Goal: Information Seeking & Learning: Find specific page/section

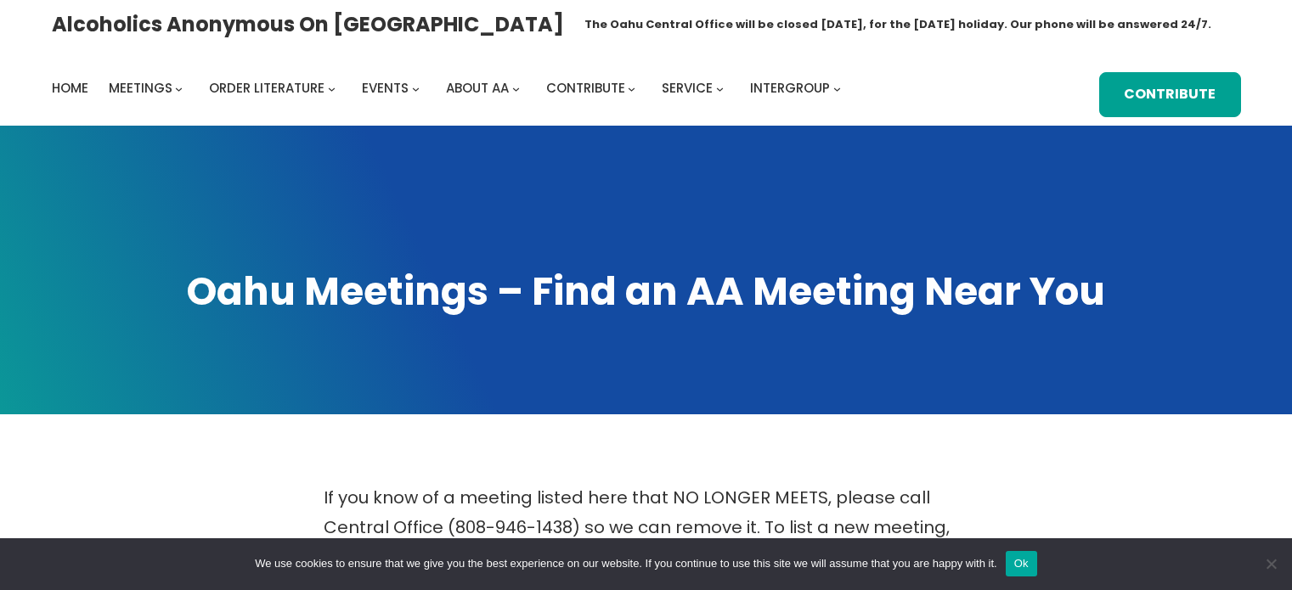
scroll to position [673, 0]
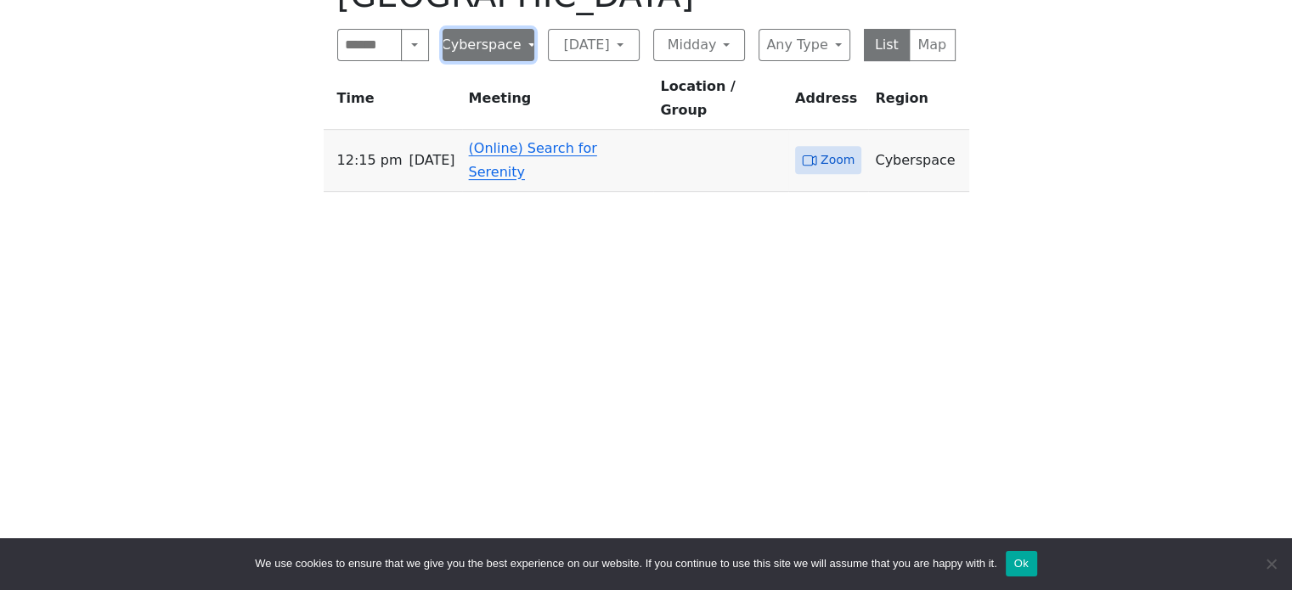
click at [488, 41] on button "Cyberspace" at bounding box center [489, 45] width 92 height 32
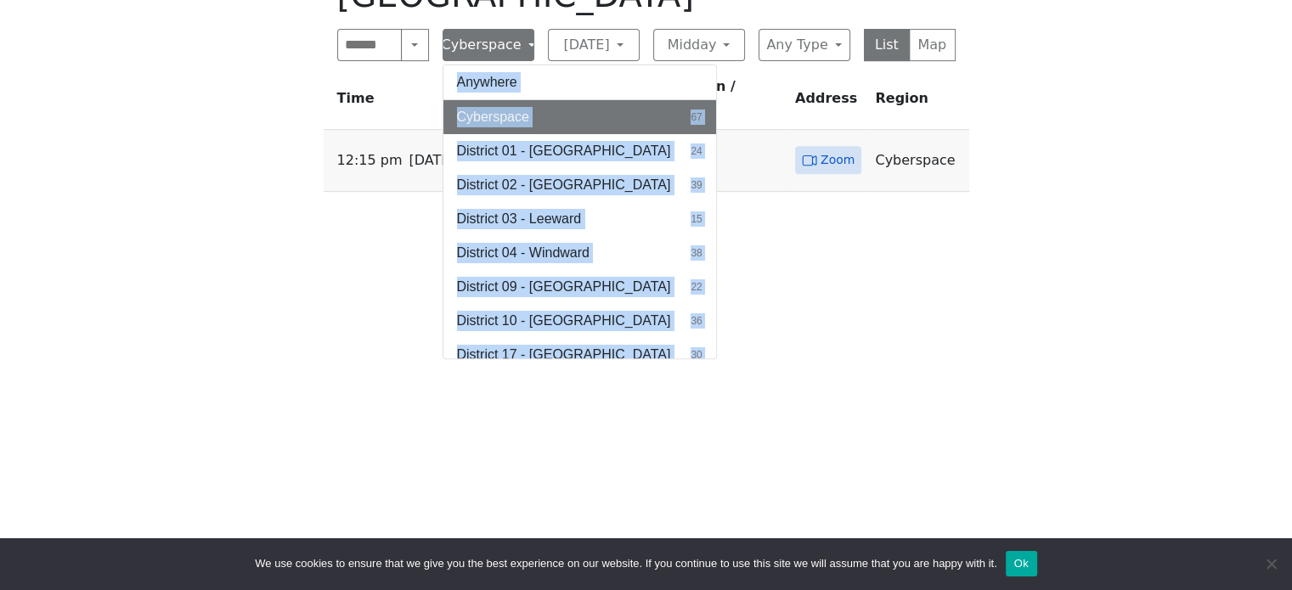
drag, startPoint x: 816, startPoint y: 246, endPoint x: 513, endPoint y: 44, distance: 364.1
click at [513, 44] on div "[DATE] Midday Meetings in [GEOGRAPHIC_DATA] Search Near Location Near Me Cybers…" at bounding box center [647, 215] width 646 height 590
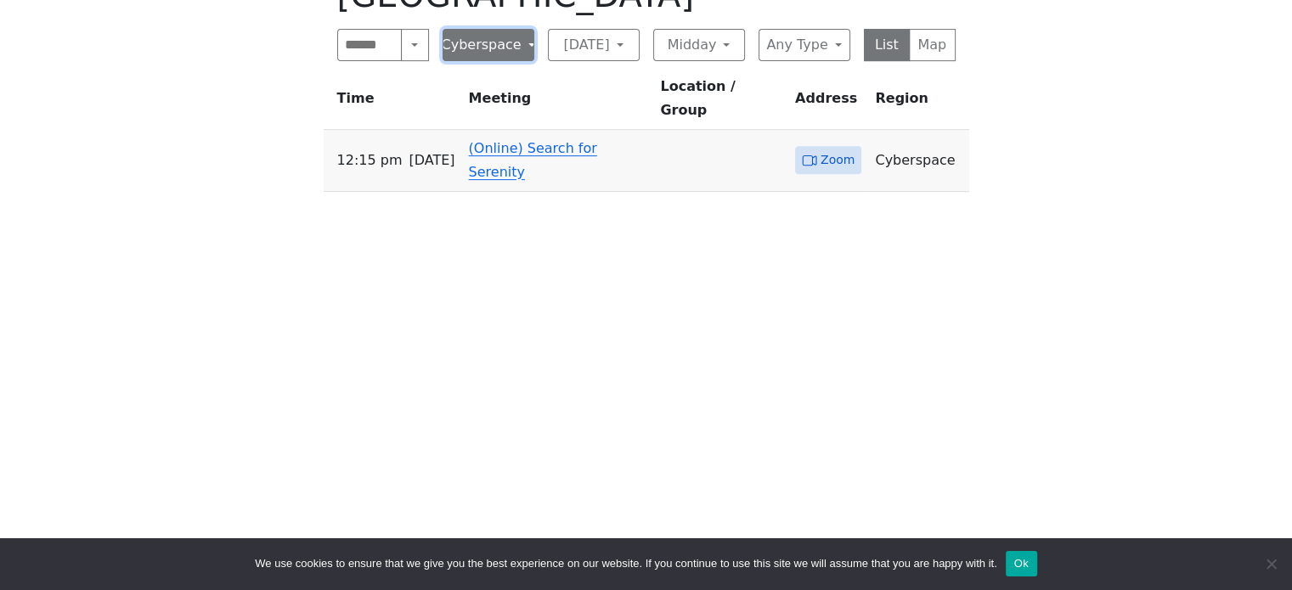
click at [513, 44] on button "Cyberspace" at bounding box center [489, 45] width 92 height 32
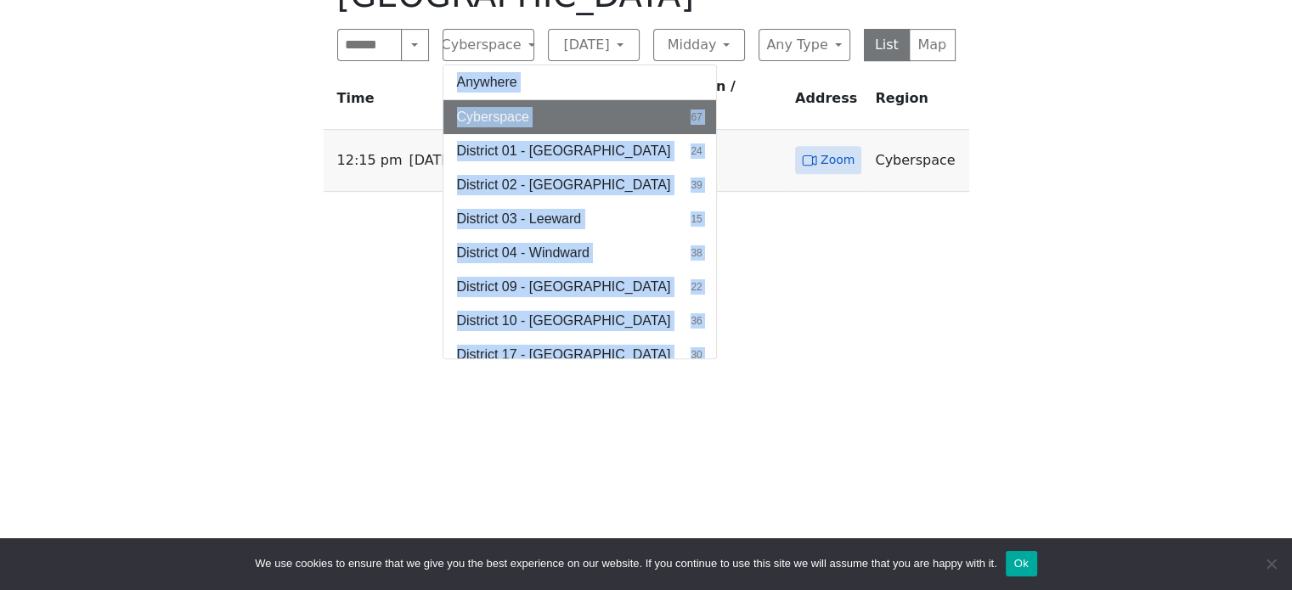
click at [367, 149] on span "12:15 PM" at bounding box center [369, 161] width 65 height 24
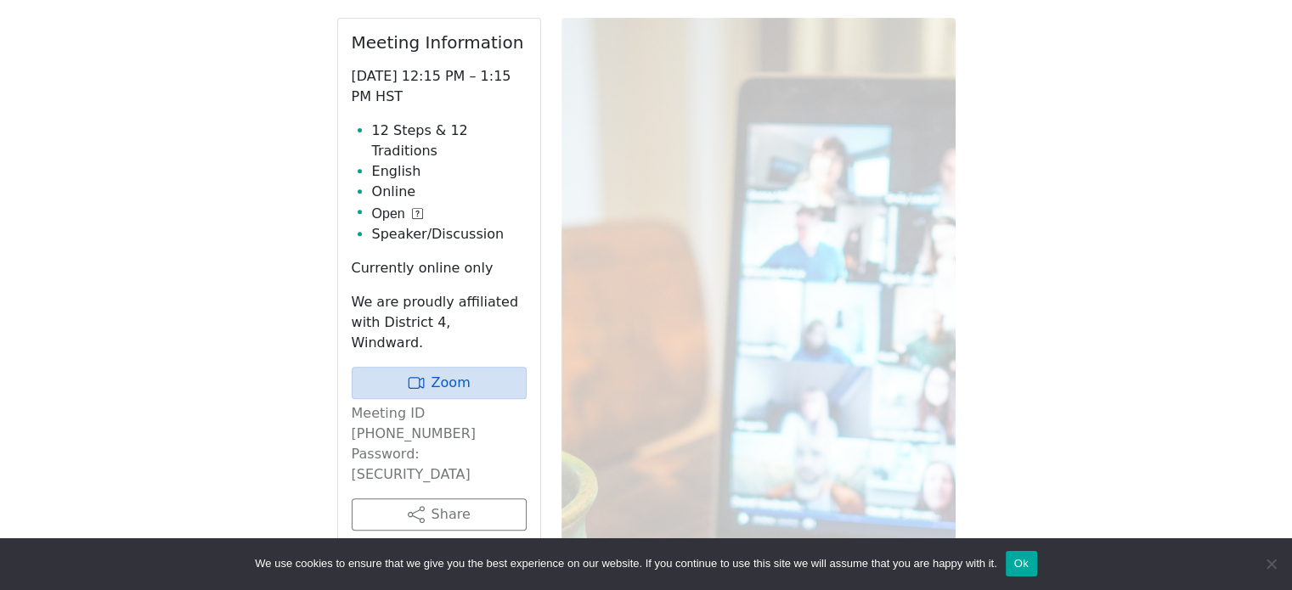
scroll to position [592, 0]
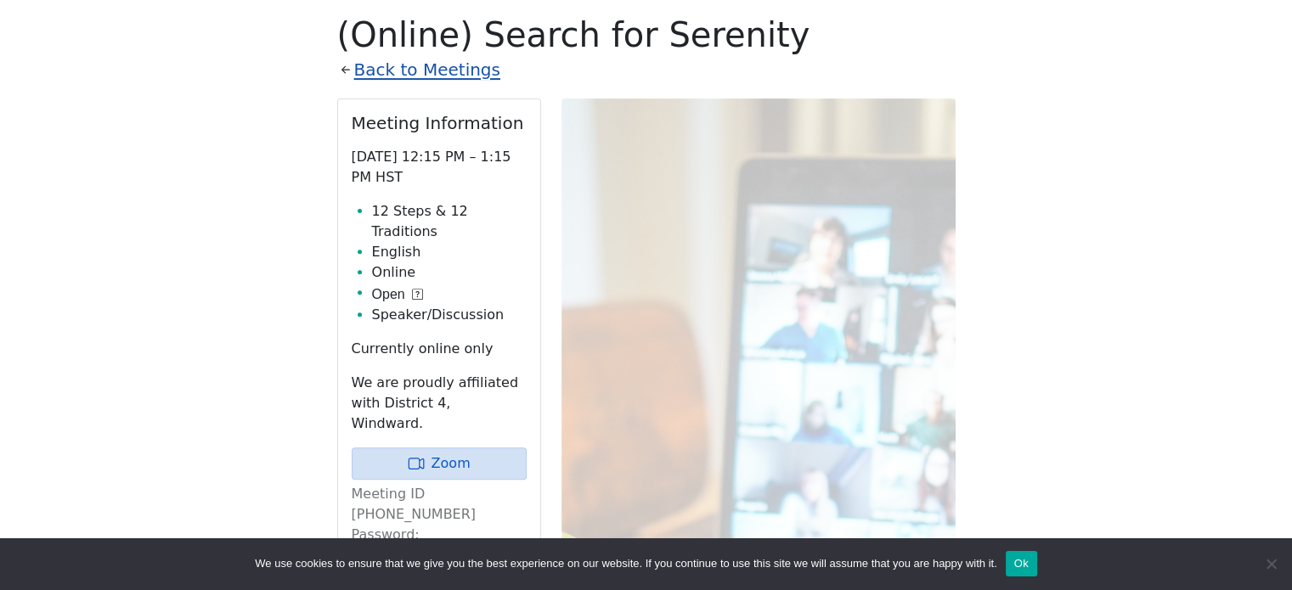
click at [445, 70] on link "Back to Meetings" at bounding box center [427, 70] width 146 height 30
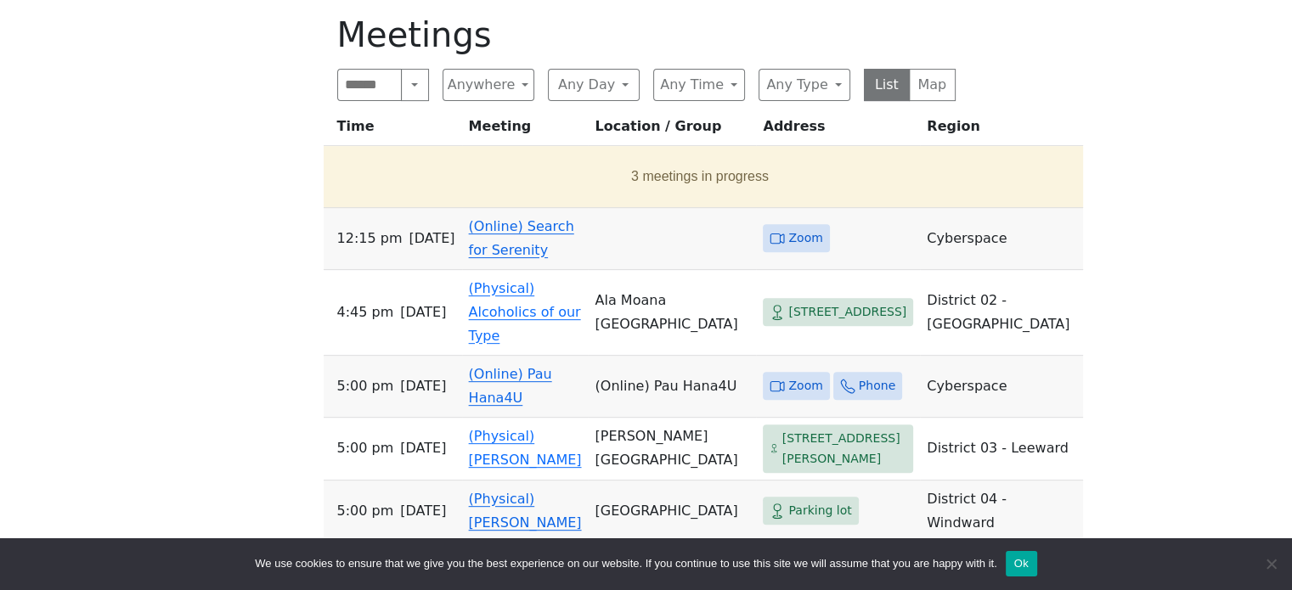
click at [509, 246] on link "(Online) Search for Serenity" at bounding box center [521, 238] width 105 height 40
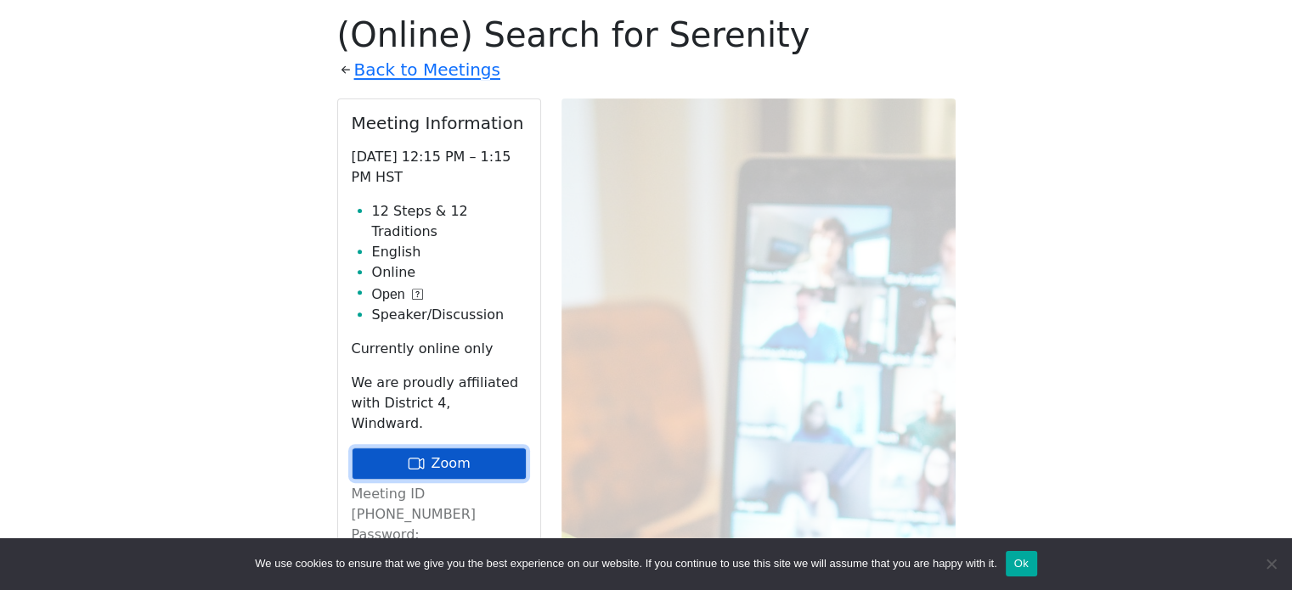
click at [466, 448] on link "Zoom" at bounding box center [439, 464] width 175 height 32
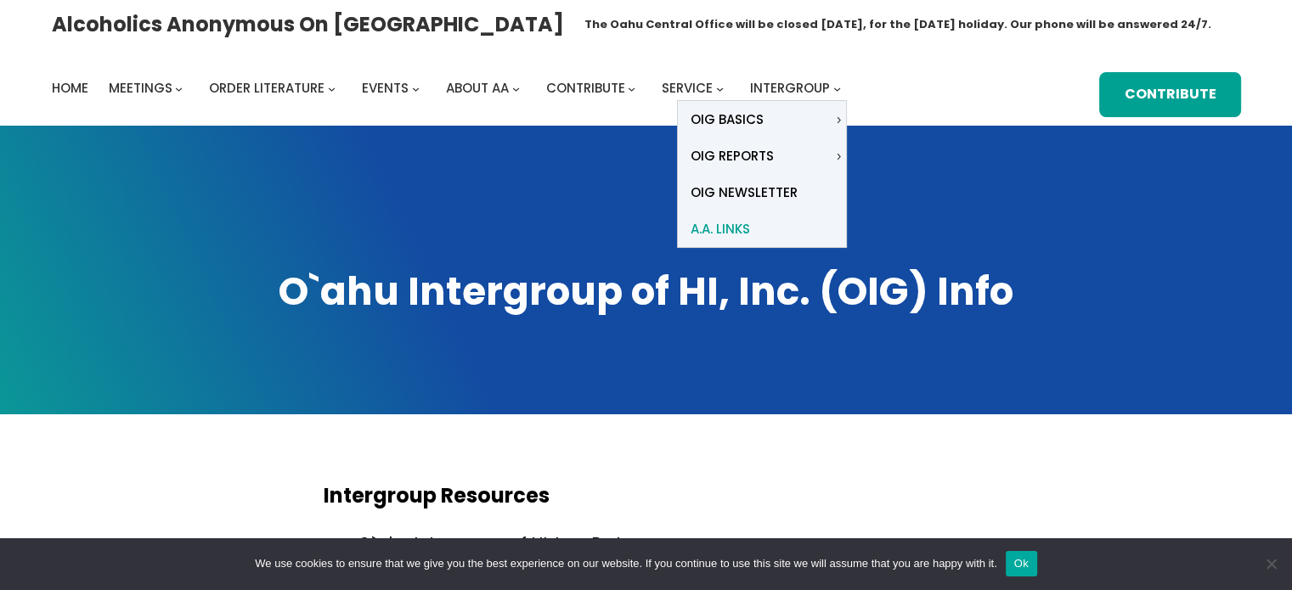
click at [723, 229] on span "A.A. Links" at bounding box center [720, 229] width 59 height 24
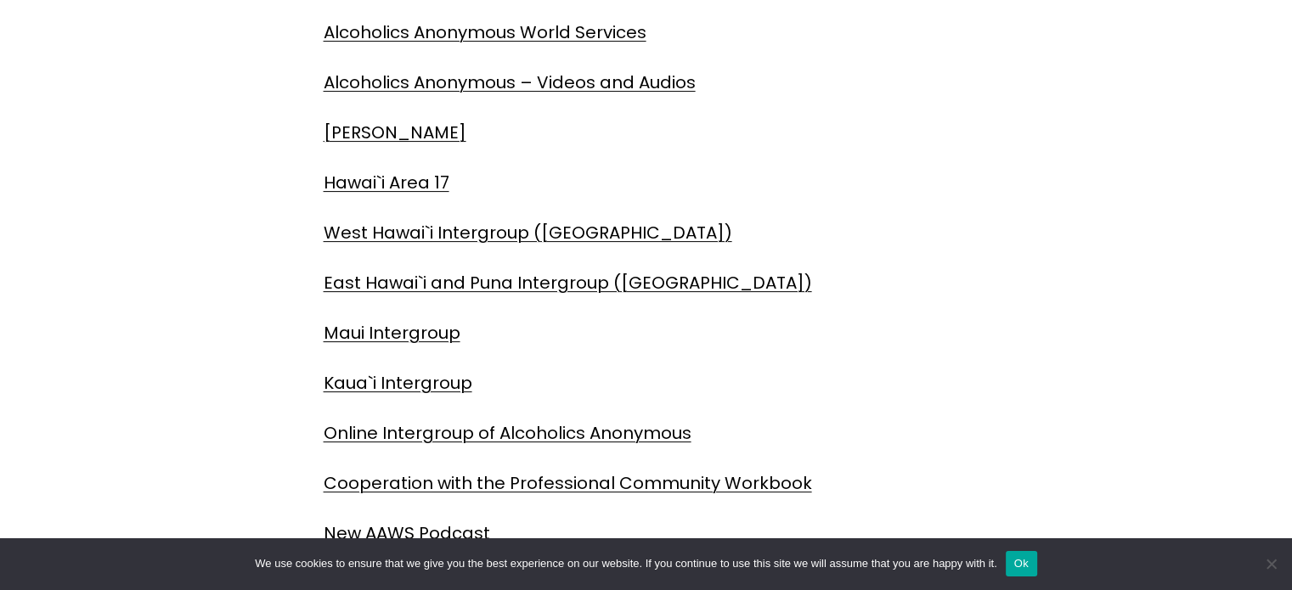
scroll to position [469, 0]
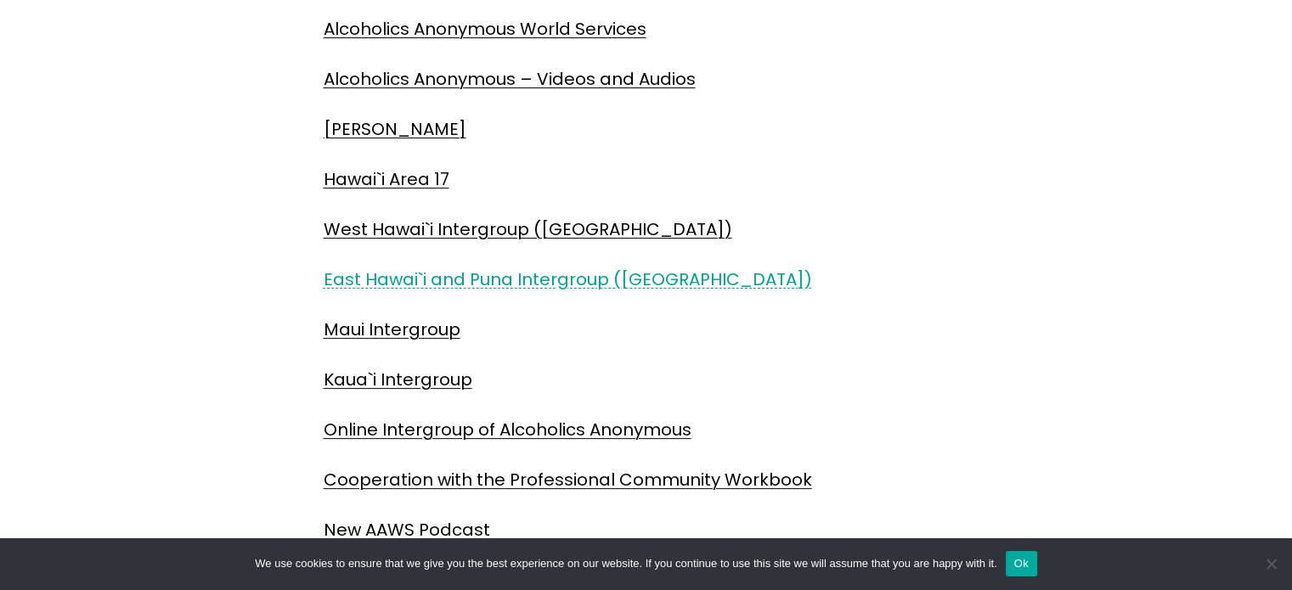
click at [434, 274] on link "East Hawai`i and Puna Intergroup ([GEOGRAPHIC_DATA])" at bounding box center [568, 280] width 489 height 24
